Goal: Information Seeking & Learning: Find specific fact

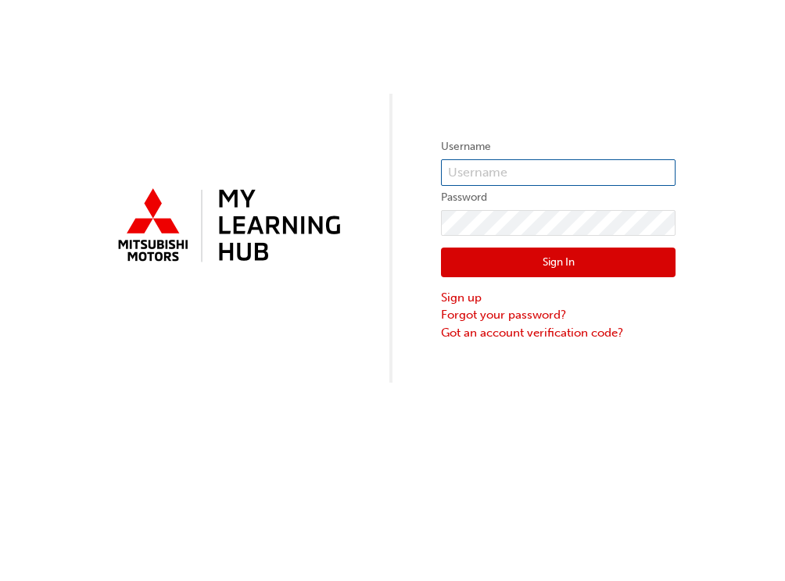
type input "0005232834"
click at [547, 256] on button "Sign In" at bounding box center [558, 263] width 234 height 30
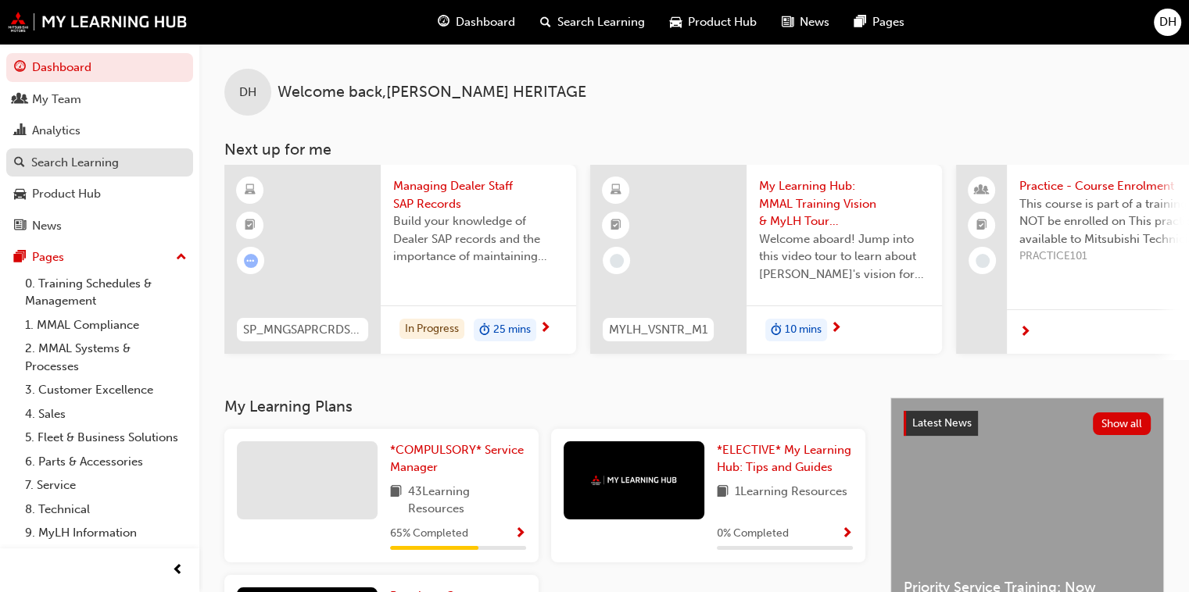
click at [48, 164] on div "Search Learning" at bounding box center [75, 163] width 88 height 18
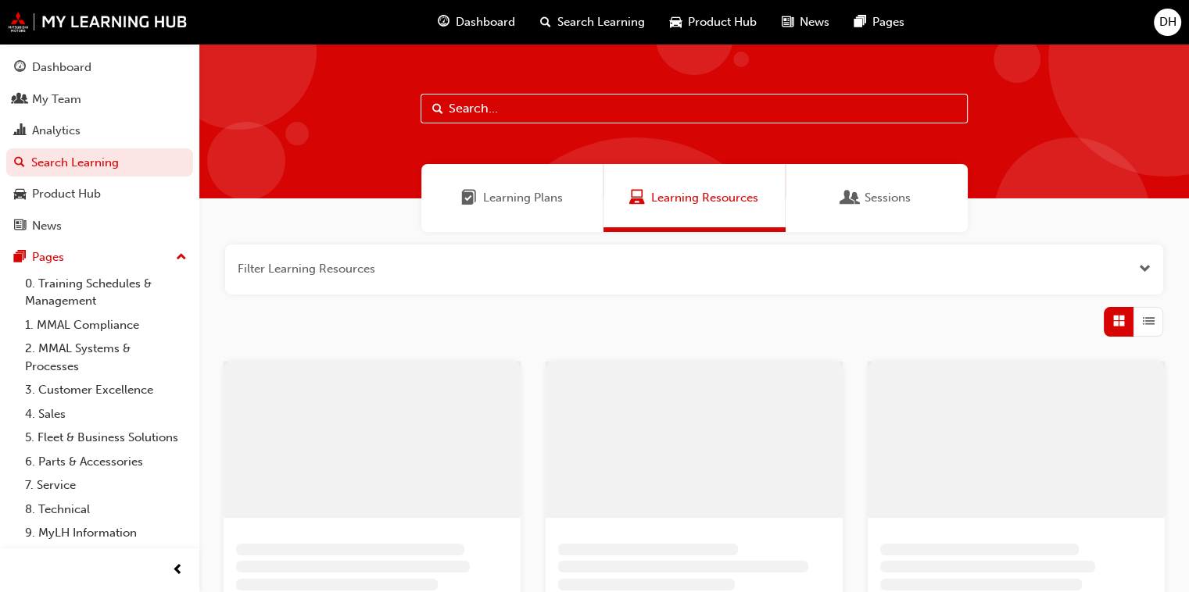
click at [463, 109] on input "text" at bounding box center [693, 109] width 547 height 30
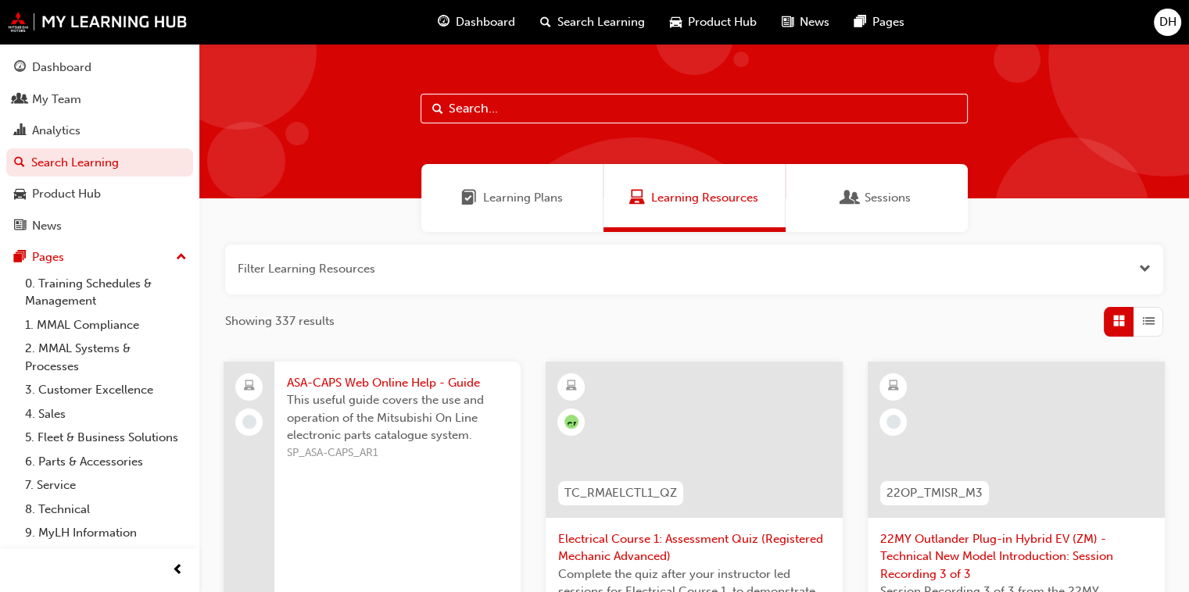
click at [463, 109] on input "text" at bounding box center [693, 109] width 547 height 30
click at [491, 117] on input "text" at bounding box center [693, 109] width 547 height 30
paste input "MMAL-25103"
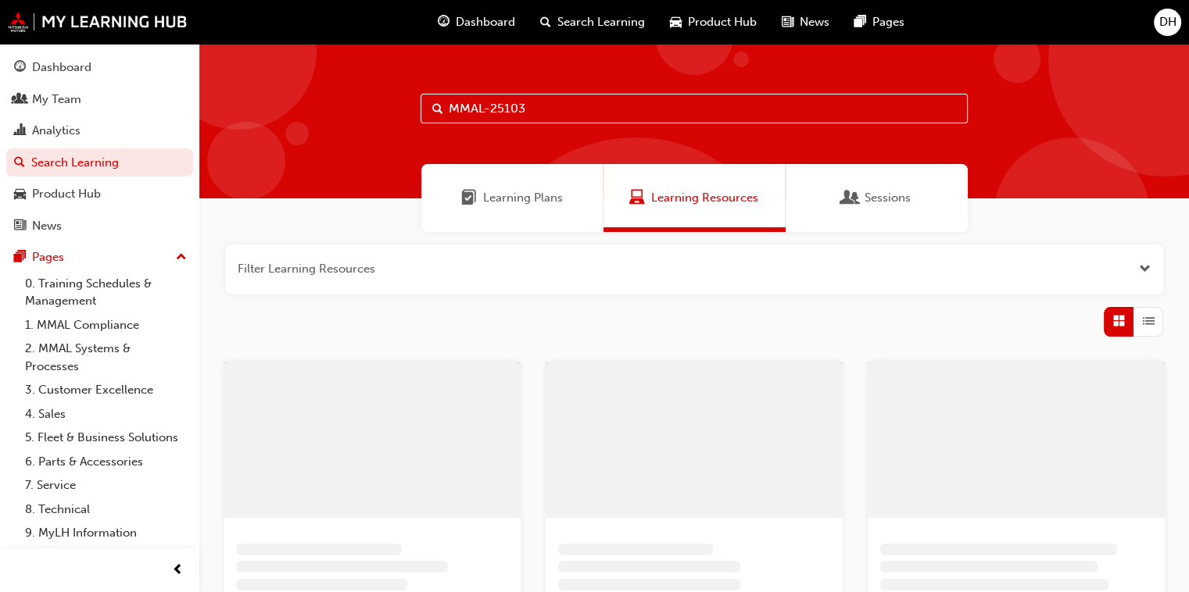
type input "MMAL-25103"
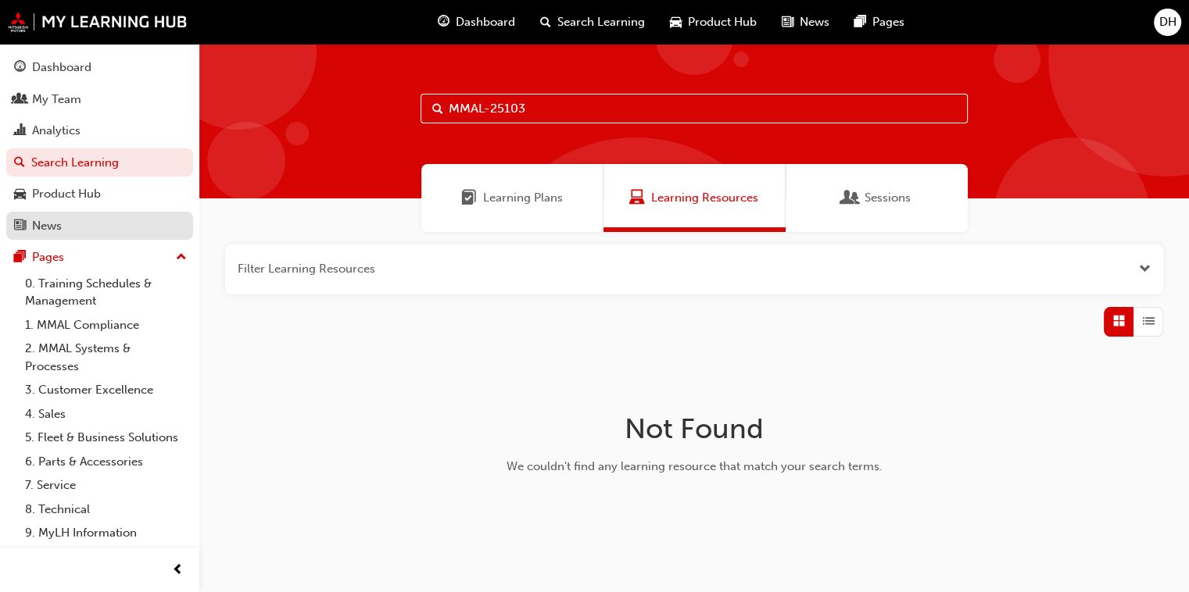
click at [38, 230] on div "News" at bounding box center [47, 226] width 30 height 18
